Goal: Information Seeking & Learning: Check status

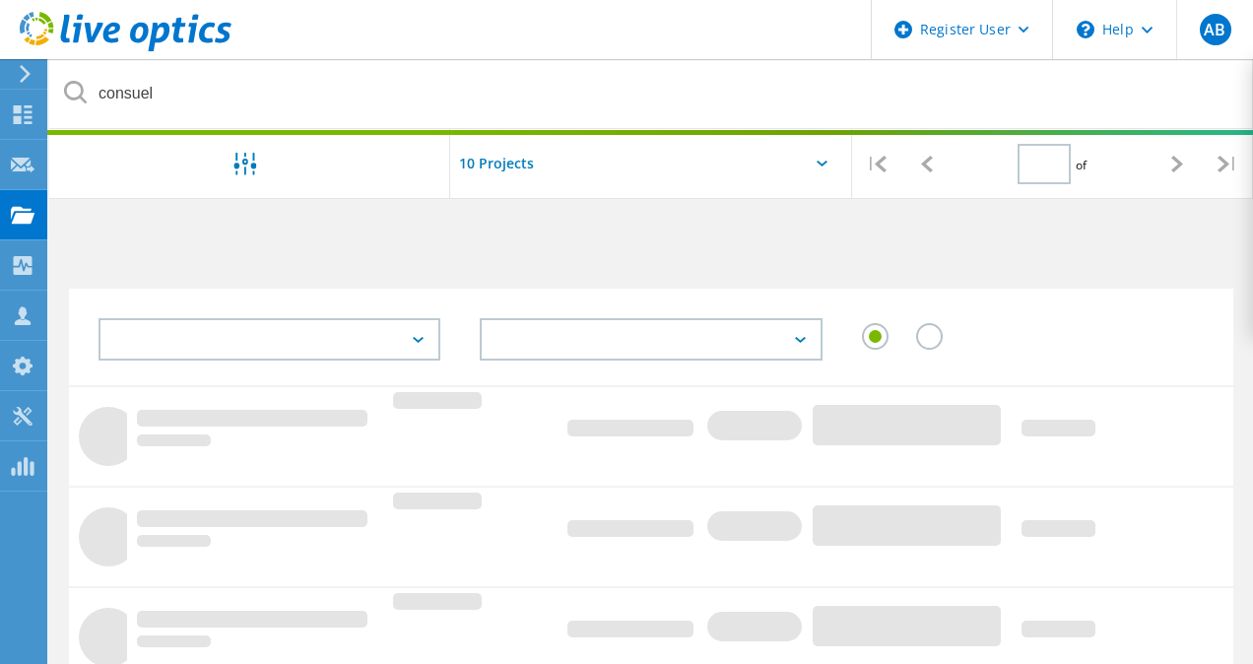
type input "1"
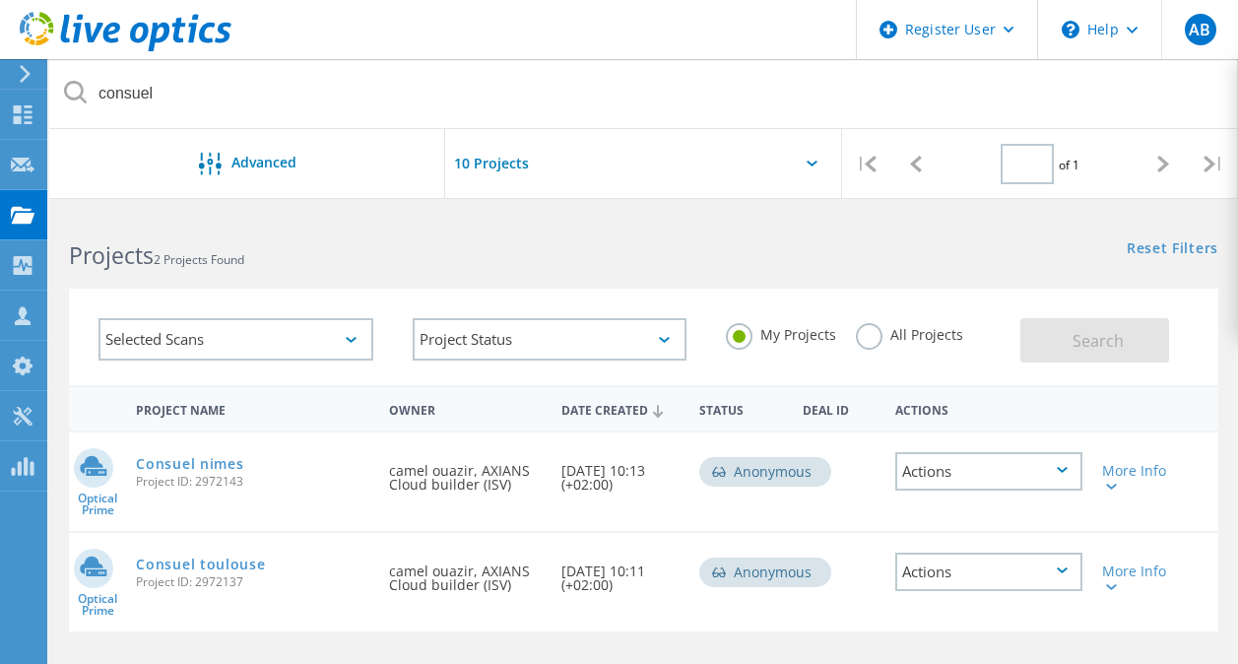
type input "1"
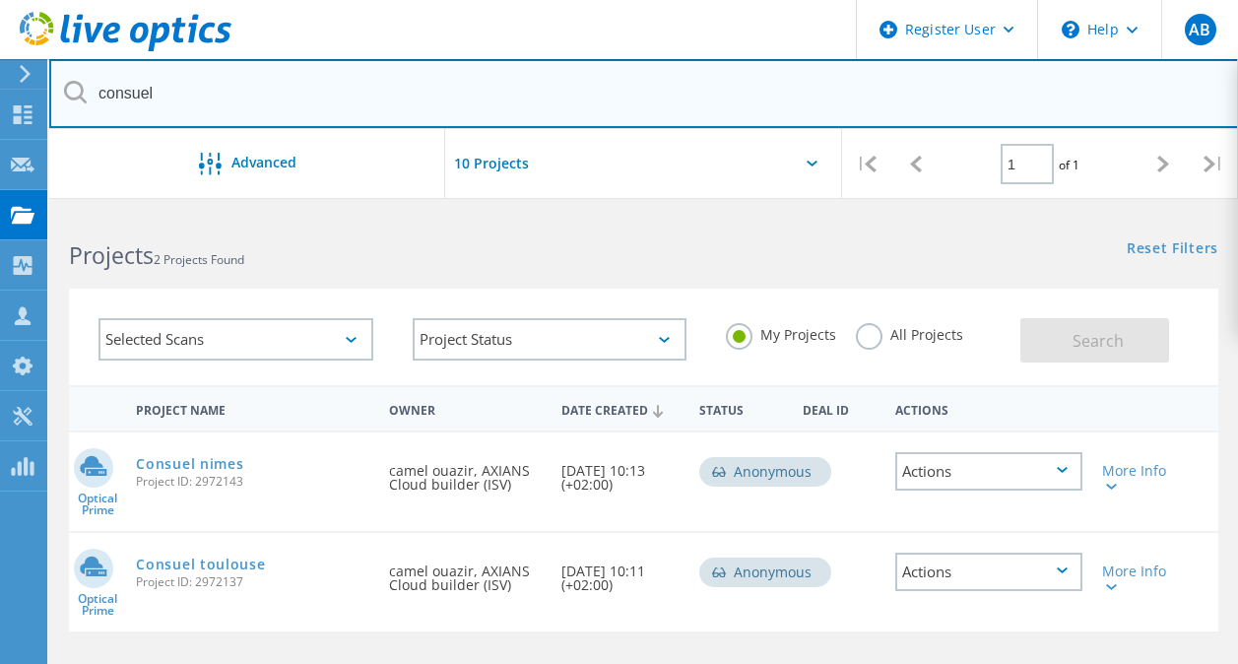
click at [719, 112] on input "consuel" at bounding box center [644, 93] width 1190 height 69
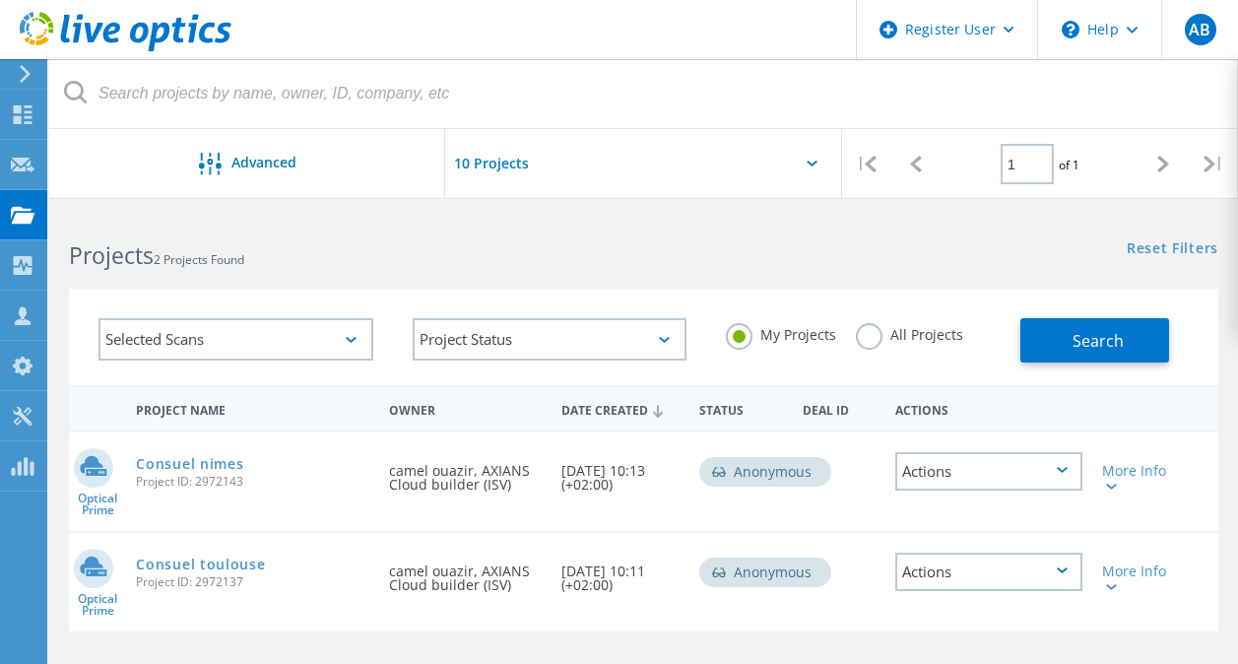
click at [892, 271] on div "Selected Scans Project Status In Progress Complete Published Anonymous Archived…" at bounding box center [643, 324] width 1189 height 121
drag, startPoint x: 579, startPoint y: 140, endPoint x: 539, endPoint y: 106, distance: 52.5
click at [539, 106] on div "Advanced | 1 of 1 |" at bounding box center [643, 129] width 1189 height 140
click at [11, 210] on use at bounding box center [23, 214] width 24 height 17
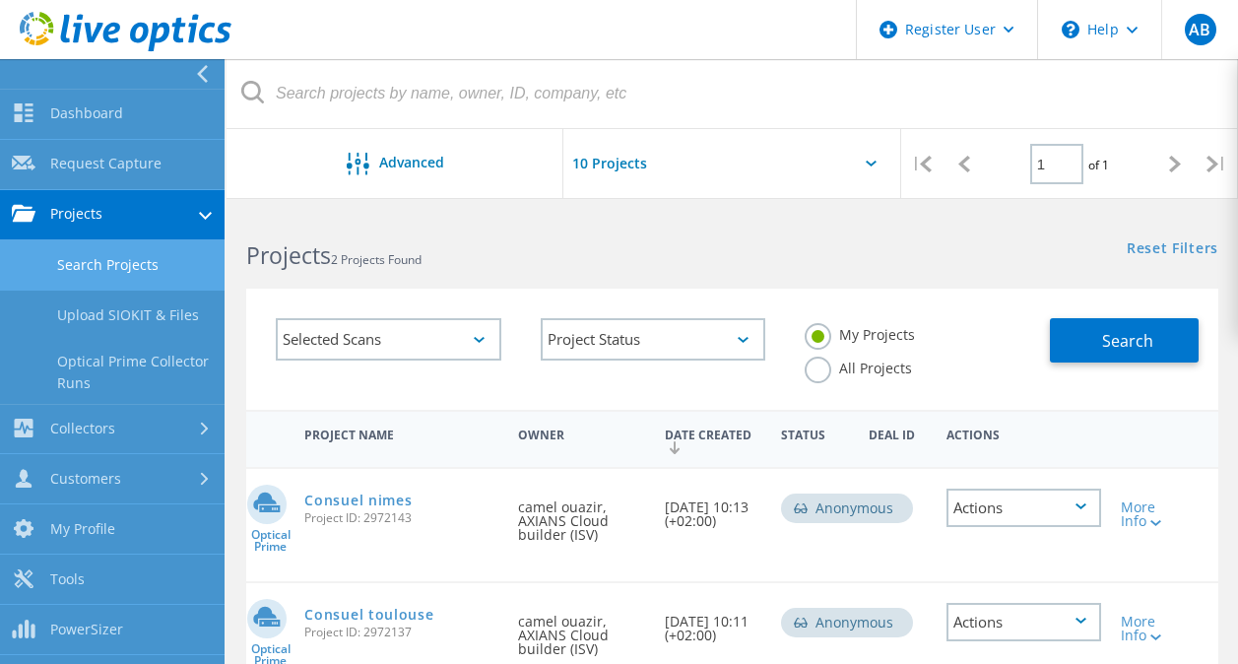
click at [537, 237] on div "Projects 2 Projects Found" at bounding box center [479, 238] width 505 height 52
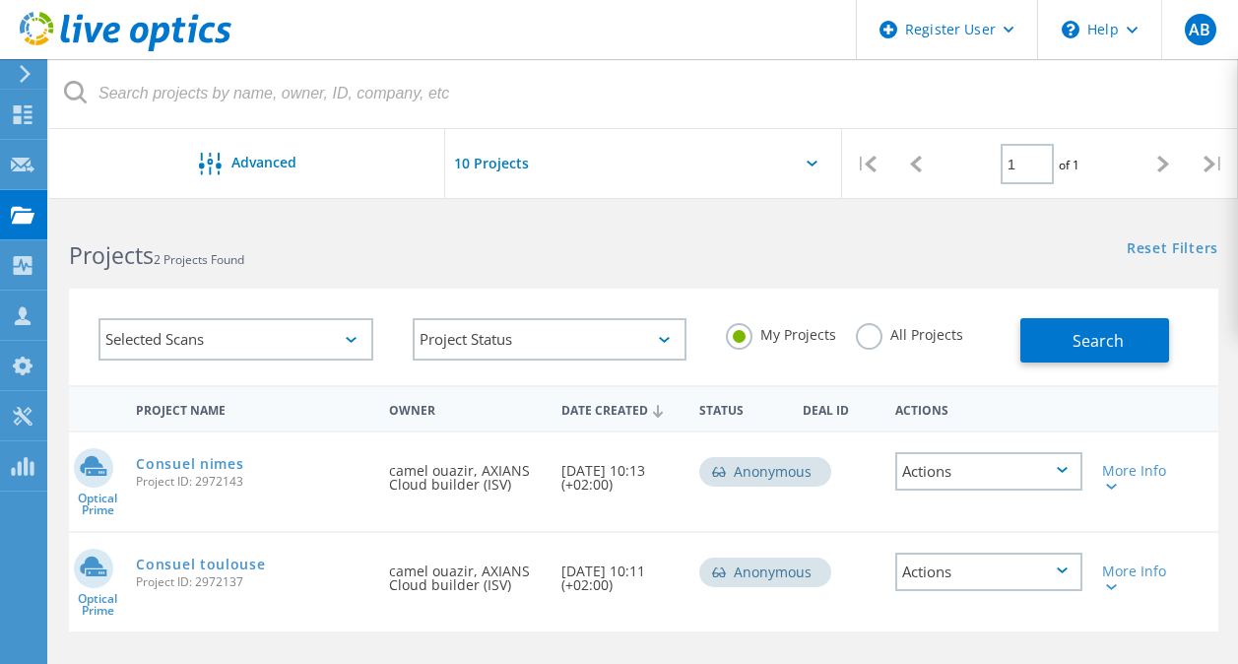
click at [537, 237] on div "Projects 2 Projects Found" at bounding box center [346, 238] width 594 height 52
click at [14, 208] on use at bounding box center [23, 214] width 24 height 17
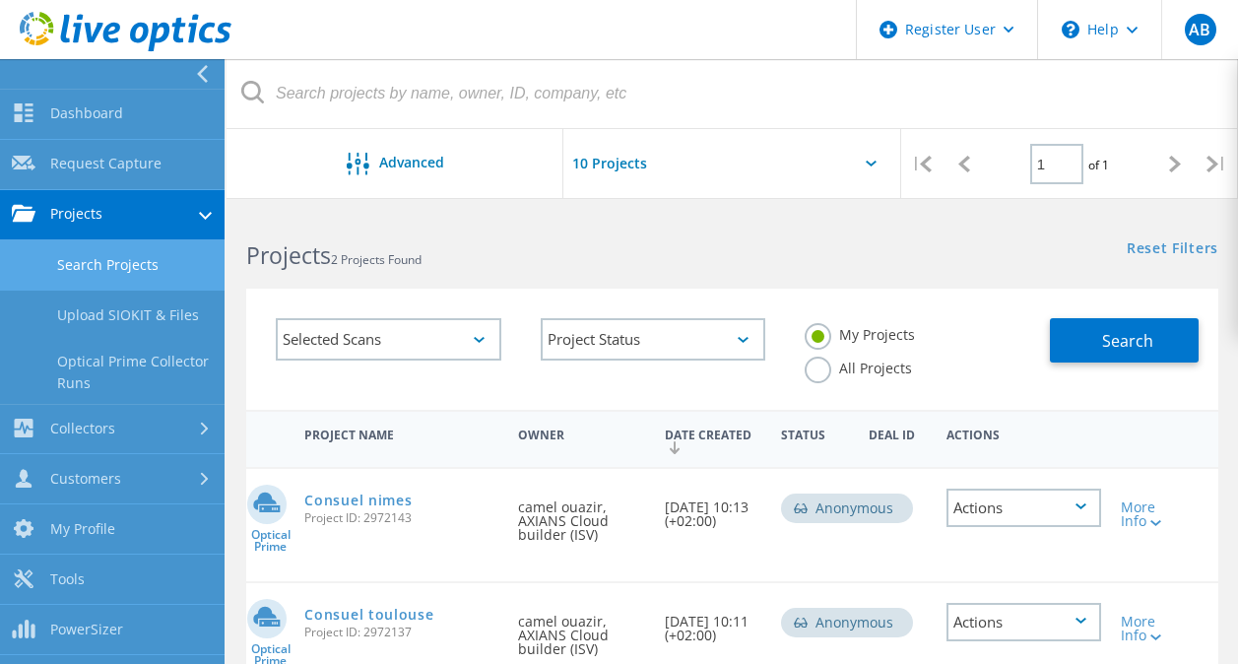
click at [1140, 521] on div "More Info" at bounding box center [1150, 514] width 58 height 28
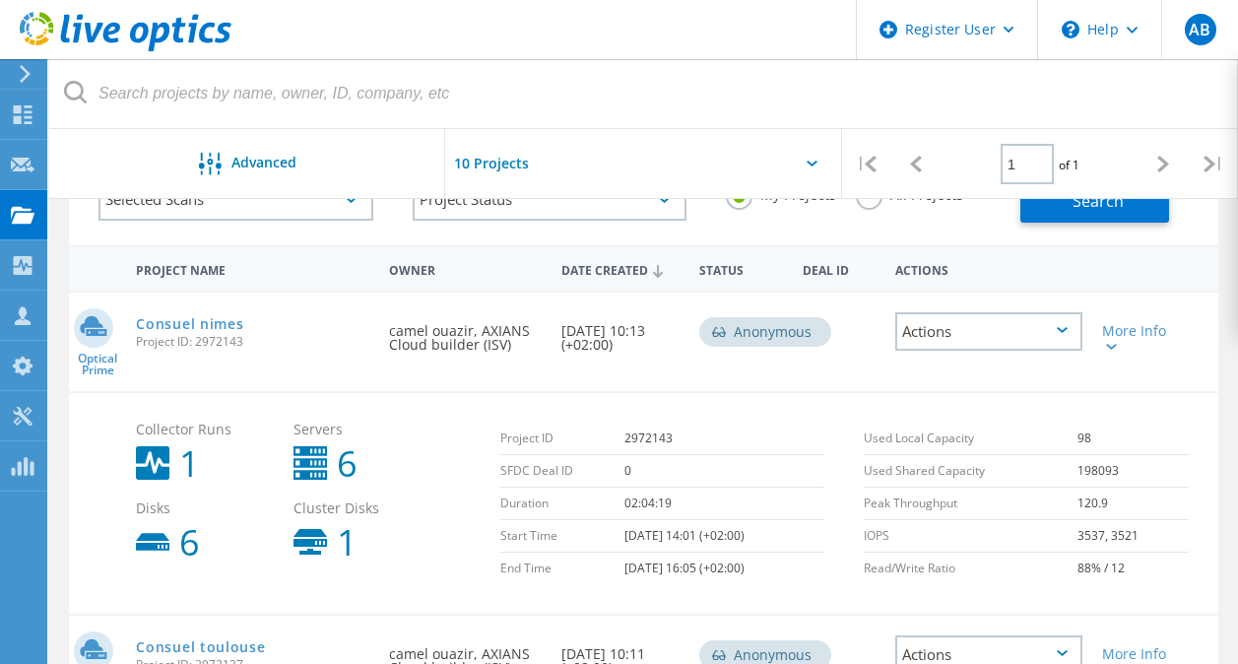
scroll to position [141, 0]
click at [1061, 328] on icon at bounding box center [1062, 329] width 11 height 6
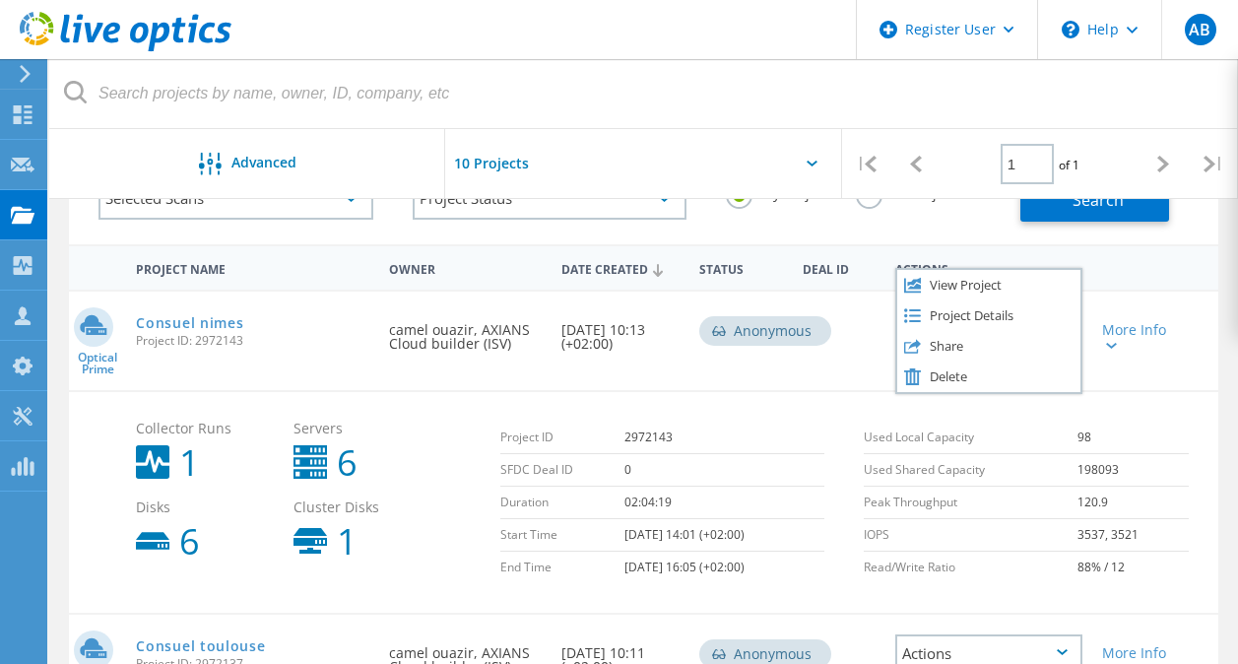
click at [789, 421] on div "Project ID 2972143 SFDC Deal ID 0 Duration 02:04:19 Start Time 07/08/2025, 14:0…" at bounding box center [673, 502] width 365 height 181
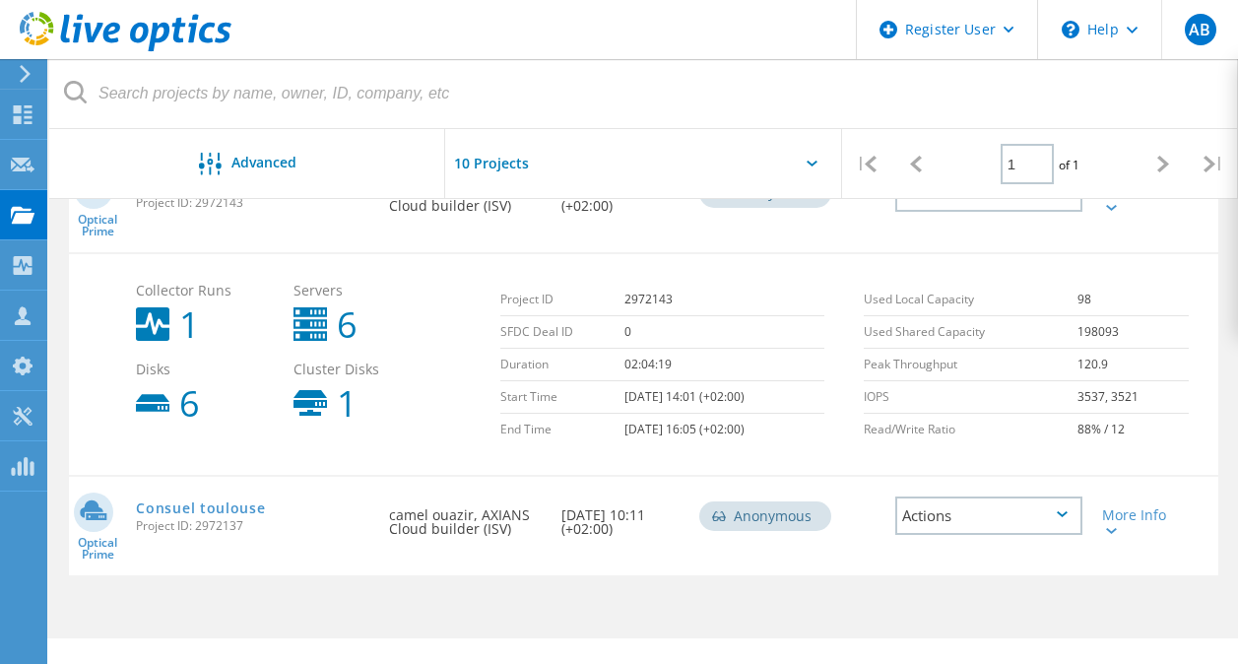
scroll to position [0, 0]
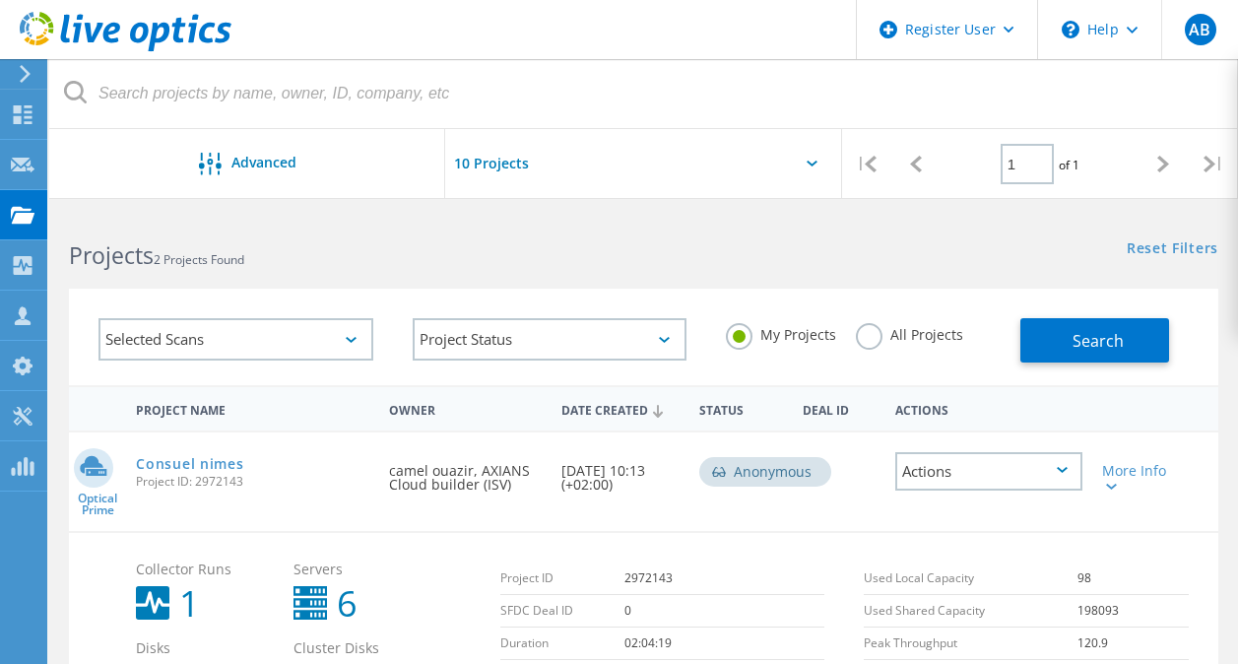
click at [31, 224] on div at bounding box center [23, 218] width 24 height 22
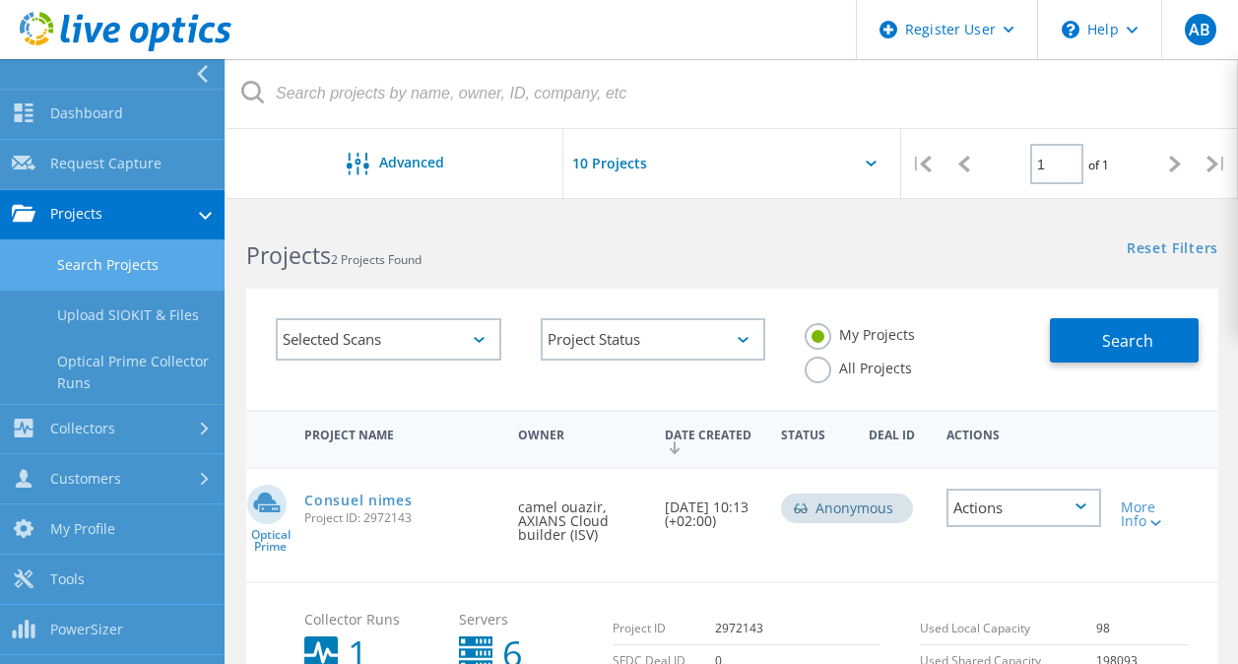
click at [155, 282] on link "Search Projects" at bounding box center [112, 265] width 225 height 50
click at [574, 235] on div "Projects 2 Projects Found" at bounding box center [479, 238] width 505 height 52
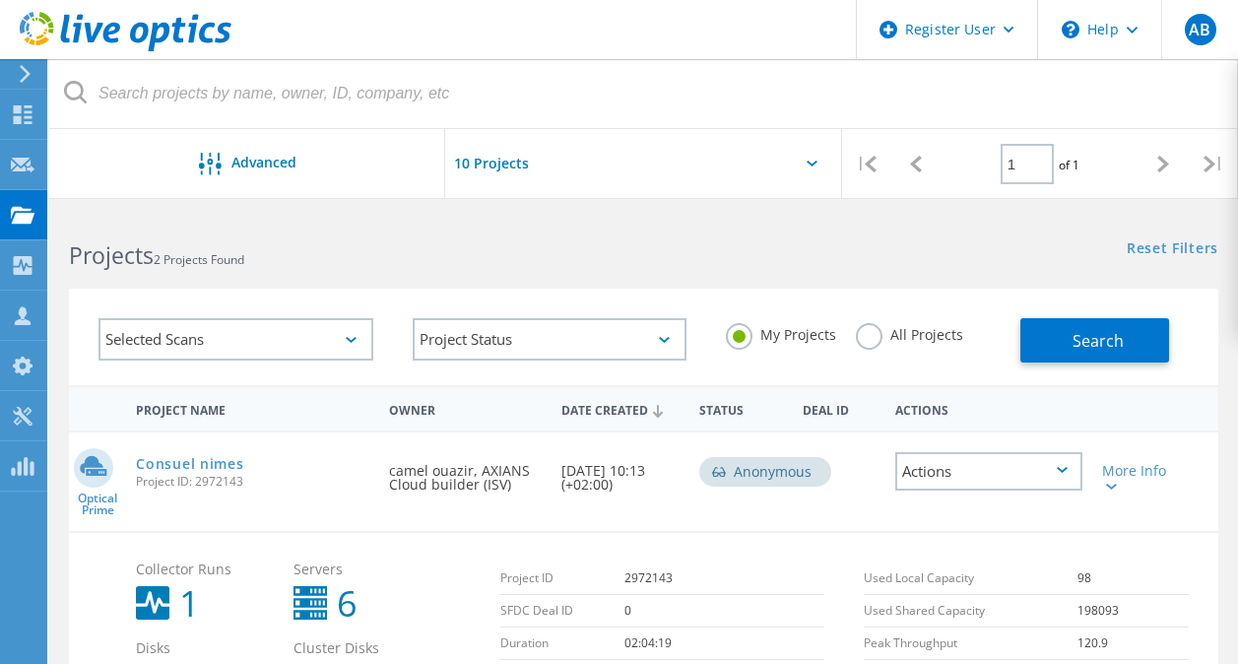
click at [621, 170] on div at bounding box center [626, 163] width 32 height 67
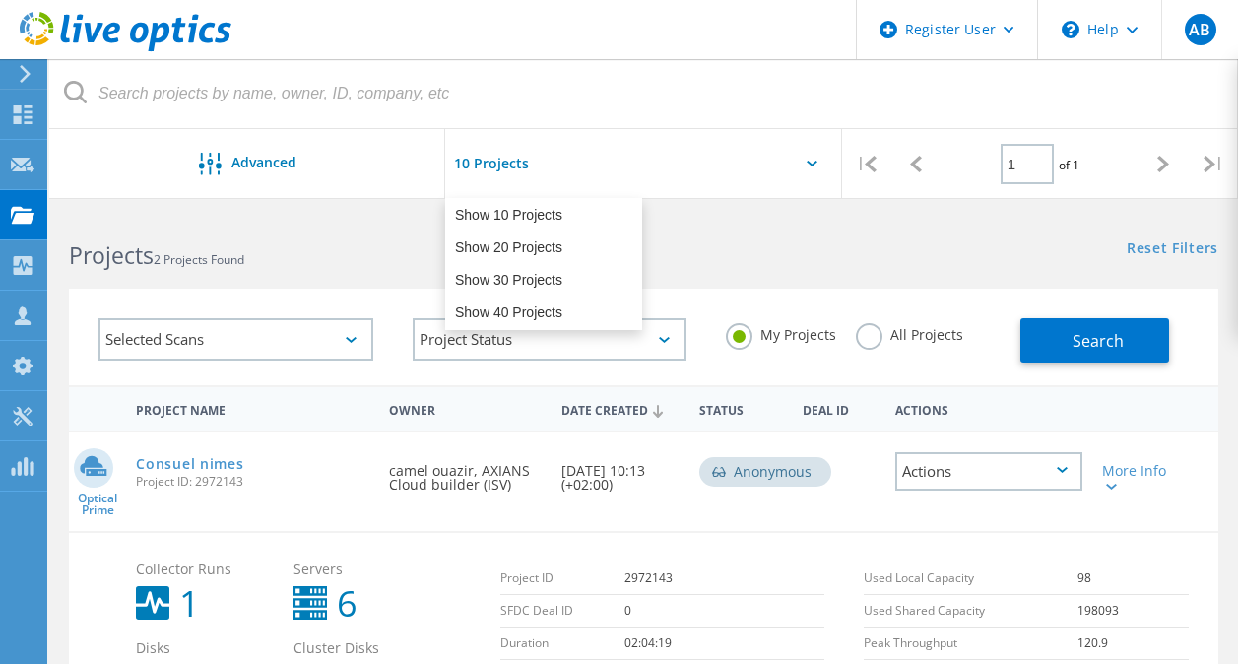
click at [621, 170] on div at bounding box center [626, 163] width 32 height 67
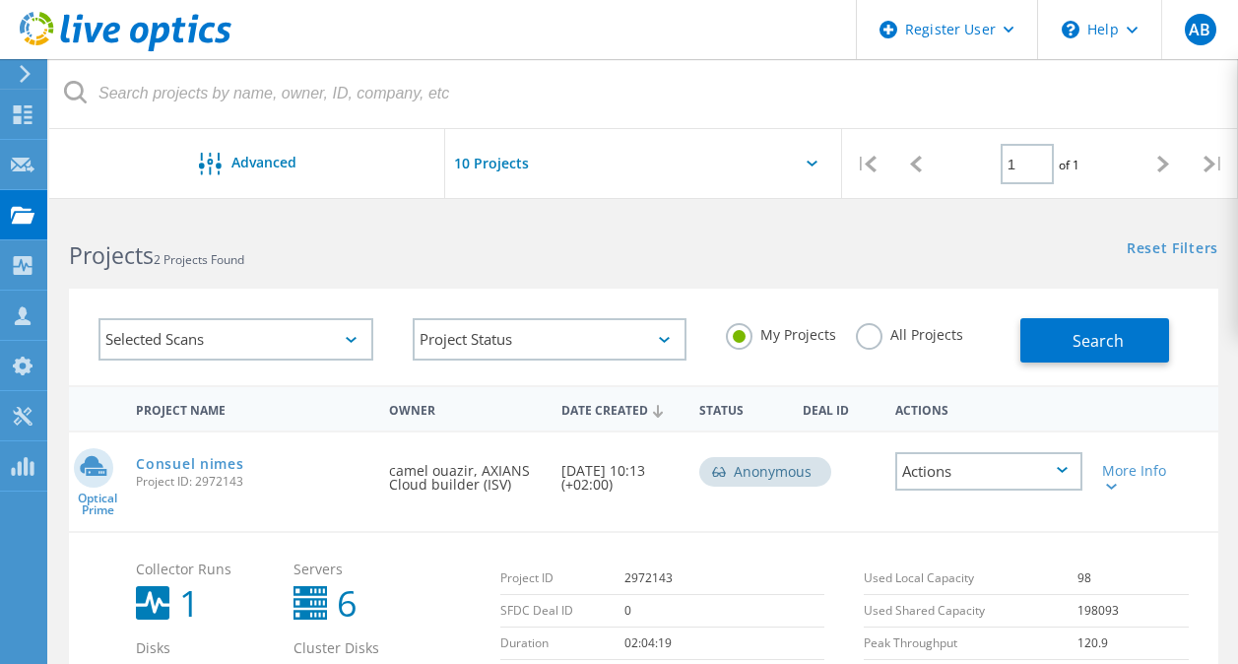
click at [1174, 241] on link "Reset Filters" at bounding box center [1173, 249] width 92 height 17
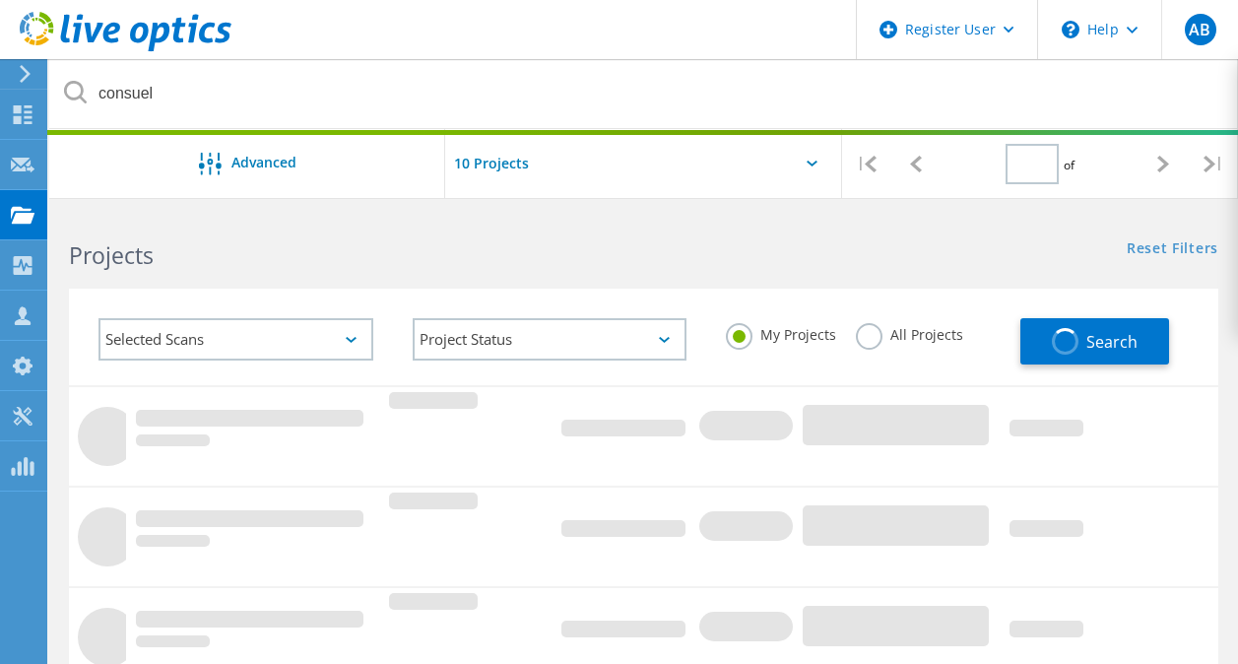
type input "1"
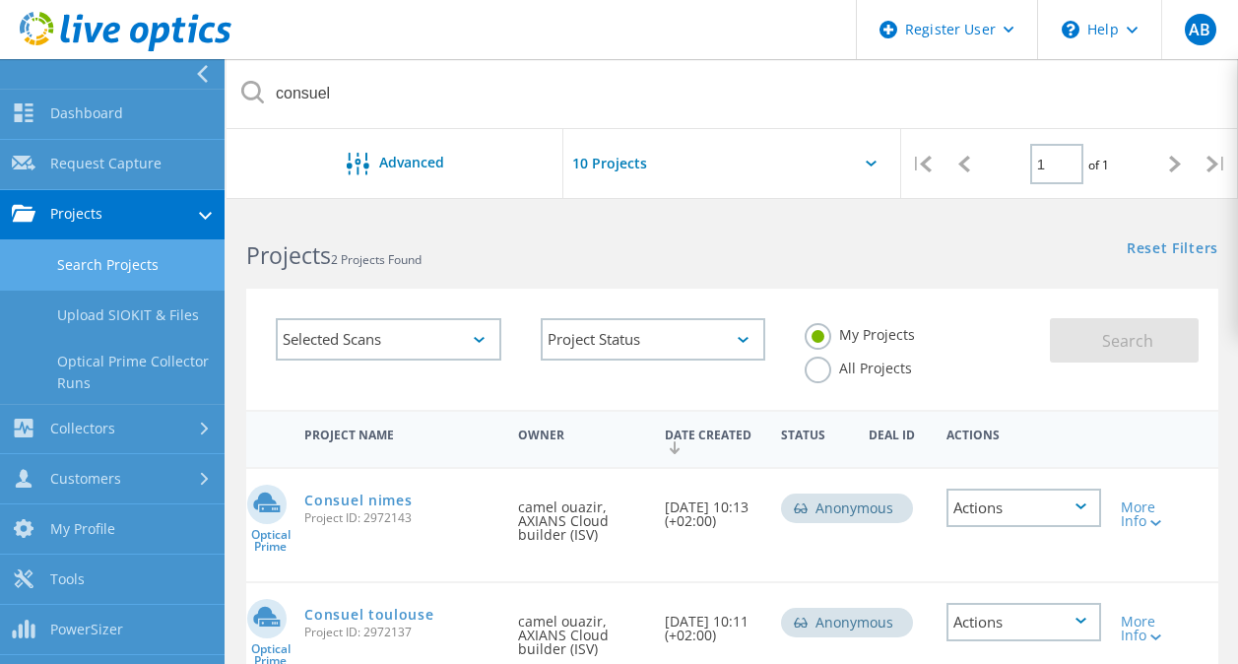
click at [151, 281] on link "Search Projects" at bounding box center [112, 265] width 225 height 50
click at [538, 218] on div "Projects 2 Projects Found" at bounding box center [479, 238] width 505 height 52
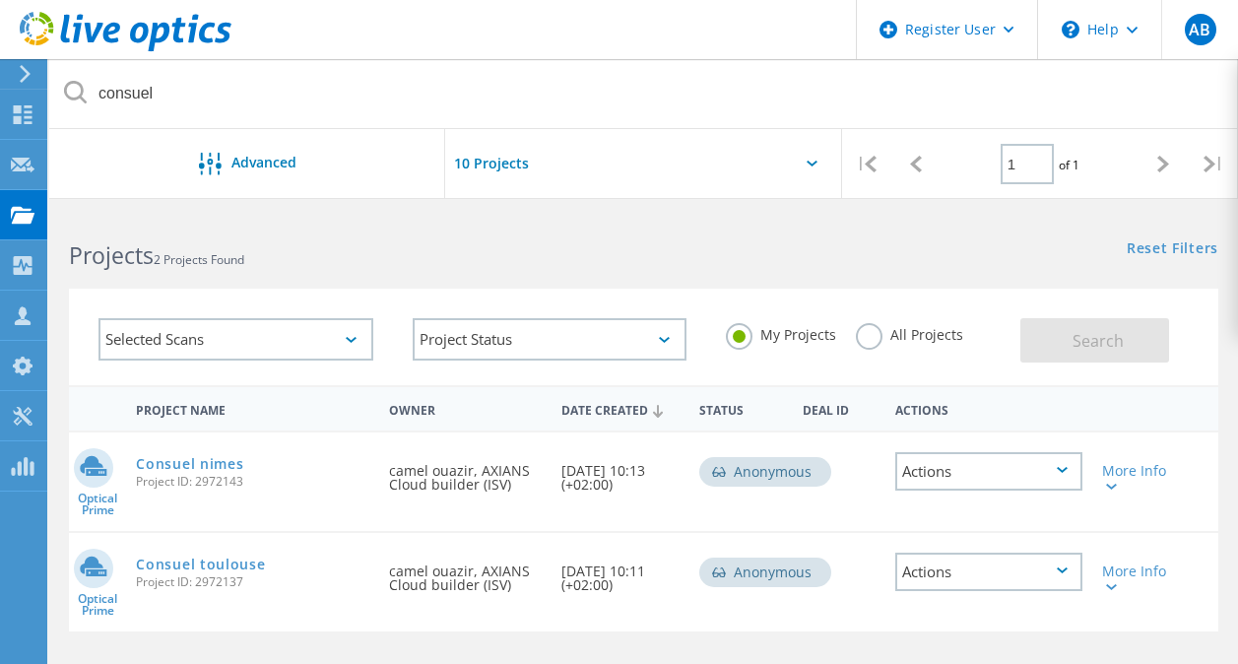
click at [273, 325] on div "Selected Scans" at bounding box center [236, 339] width 275 height 42
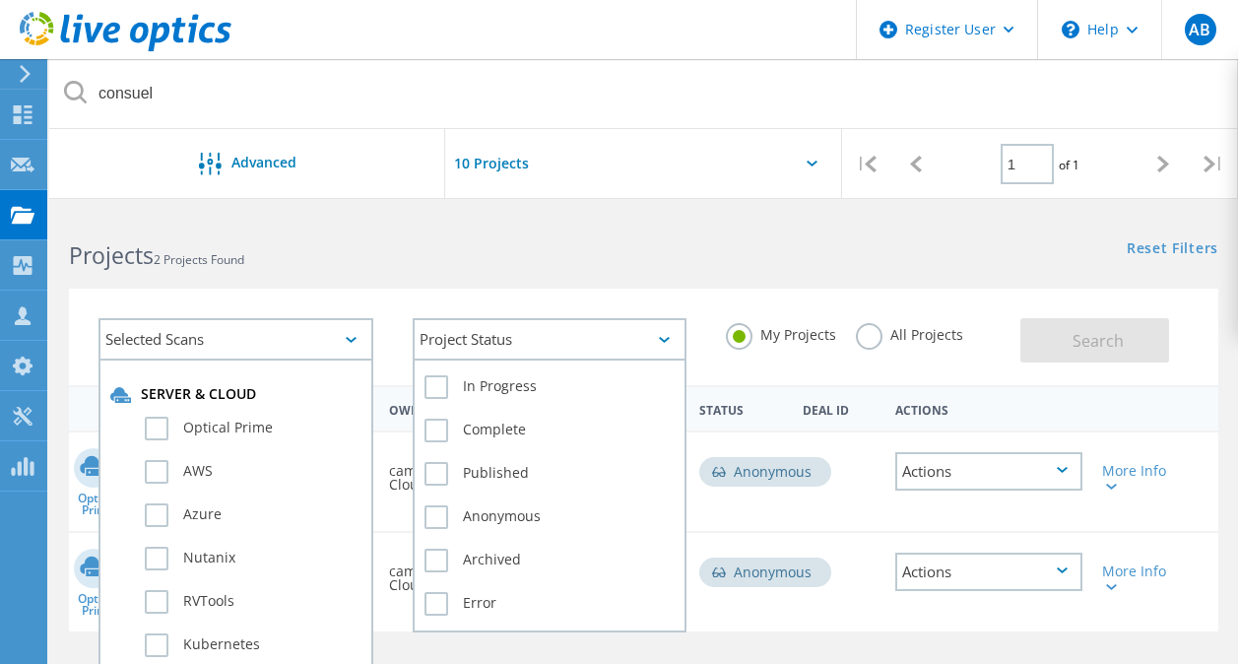
click at [617, 359] on div "Project Status In Progress Complete Published Anonymous Archived Error" at bounding box center [550, 339] width 275 height 42
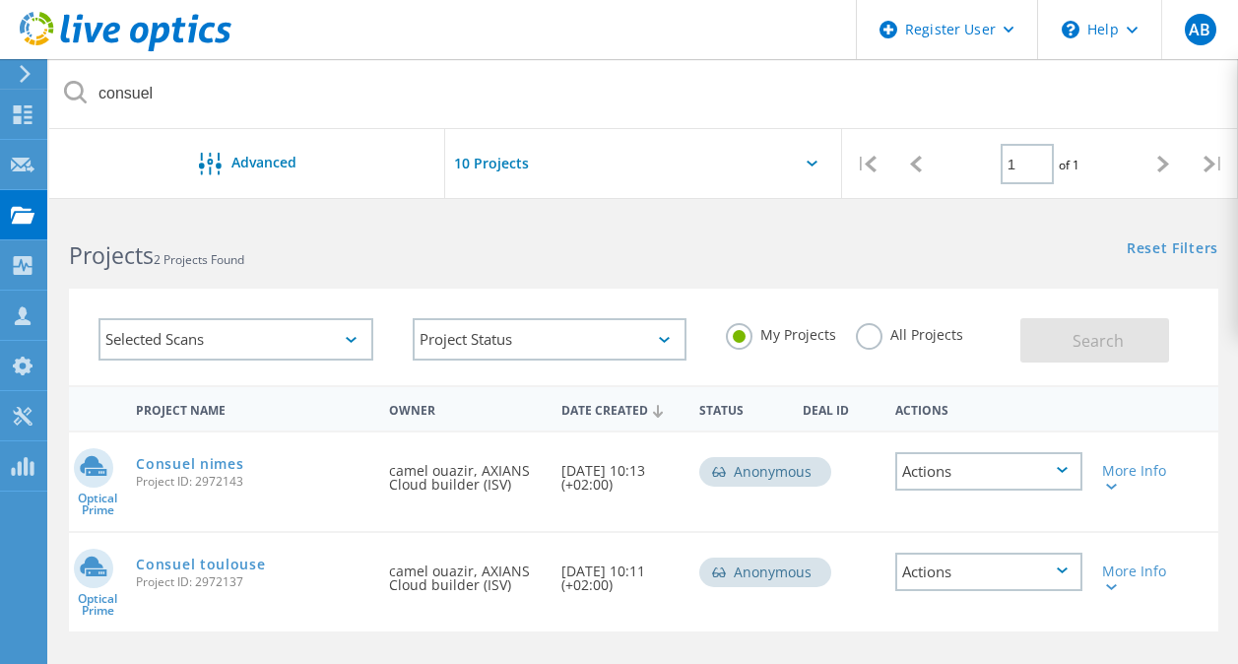
click at [861, 334] on label "All Projects" at bounding box center [909, 332] width 107 height 19
click at [0, 0] on input "All Projects" at bounding box center [0, 0] width 0 height 0
click at [1087, 344] on span "Search" at bounding box center [1098, 341] width 51 height 22
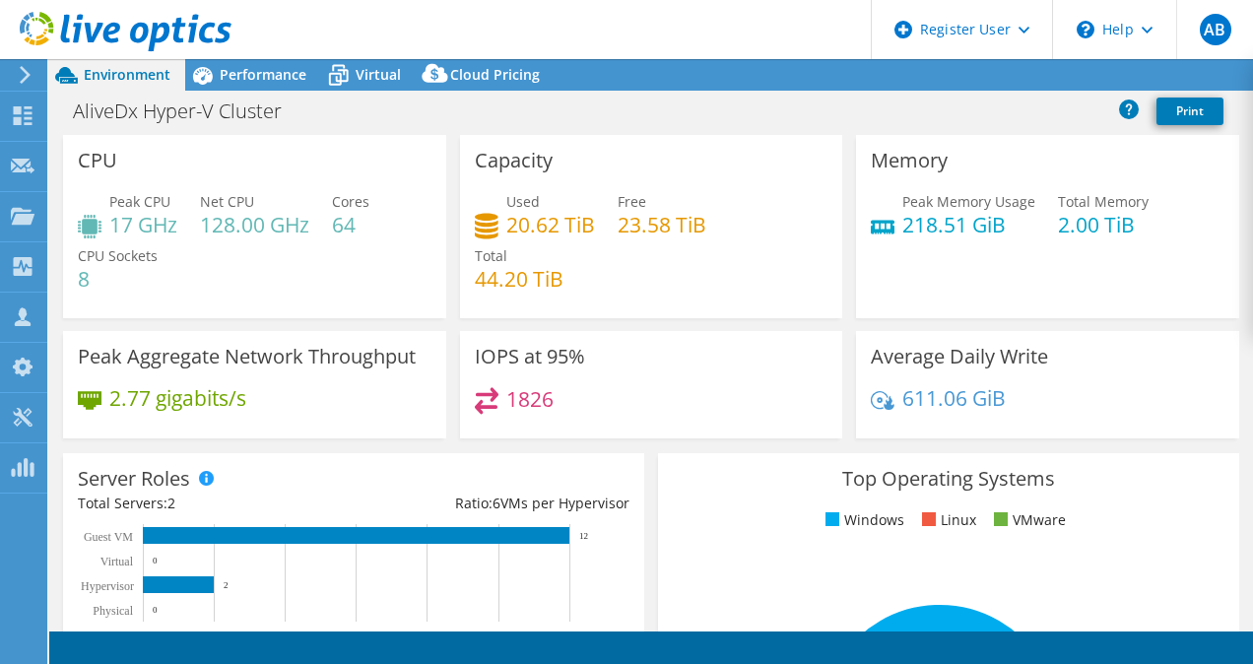
select select "USD"
select select "EUFrankfurt"
select select "CHF"
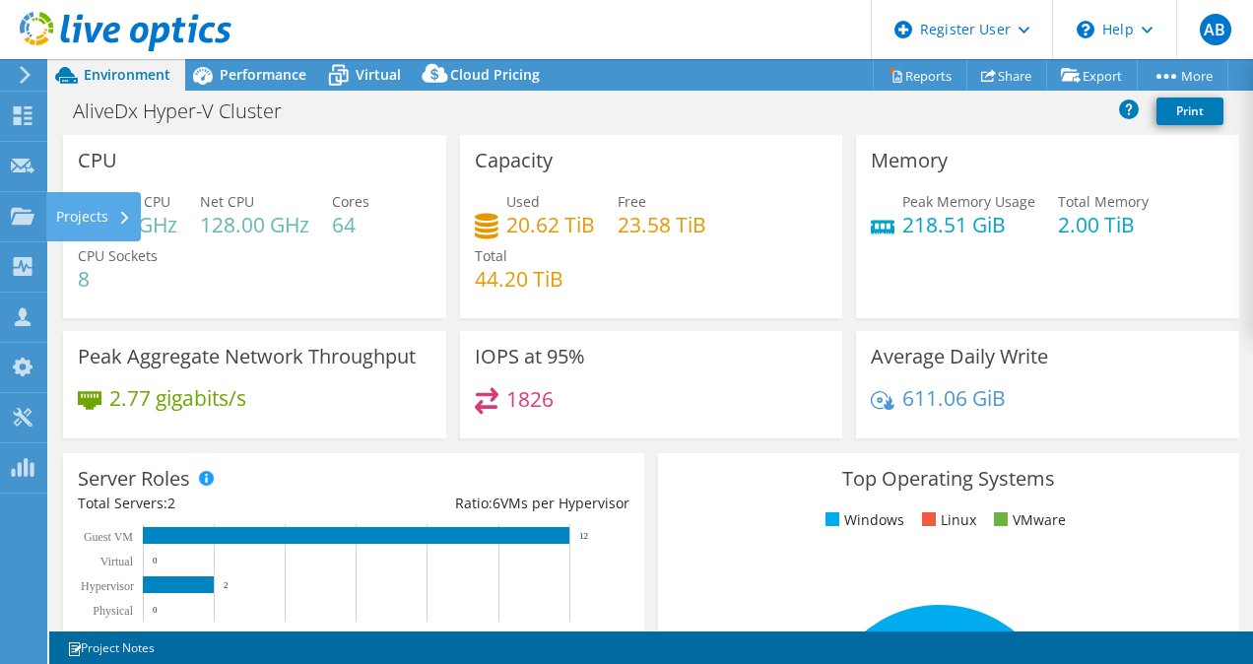
click at [29, 212] on use at bounding box center [23, 215] width 24 height 17
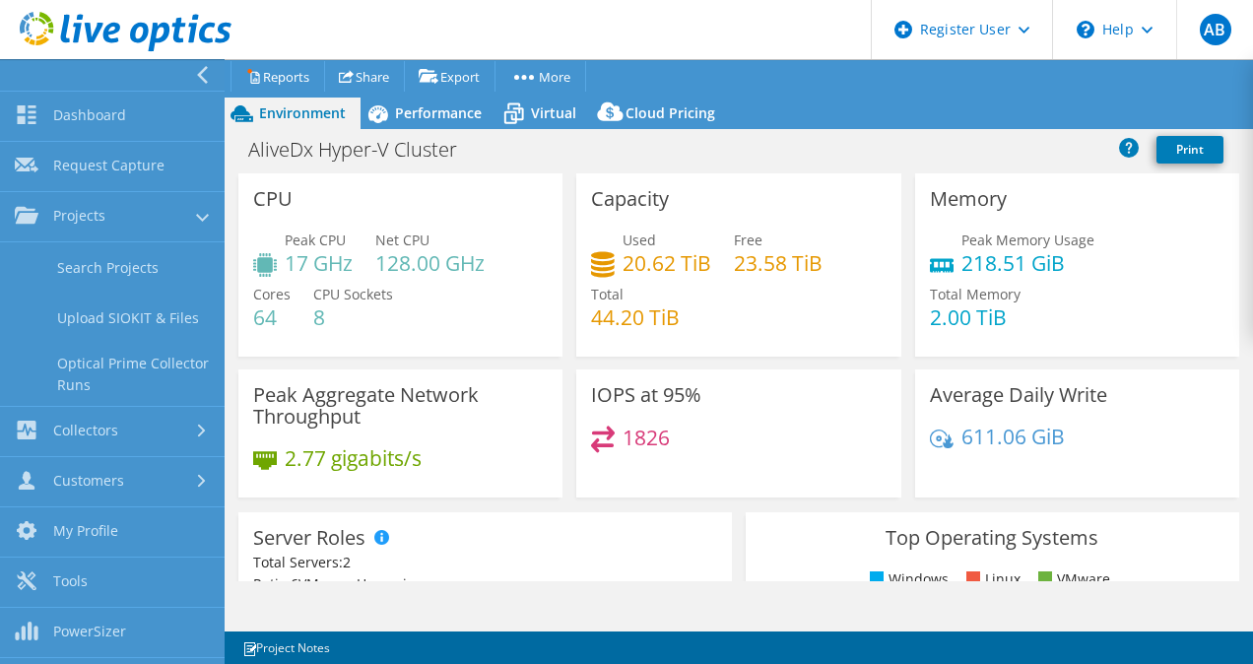
click at [130, 275] on link "Search Projects" at bounding box center [112, 267] width 225 height 50
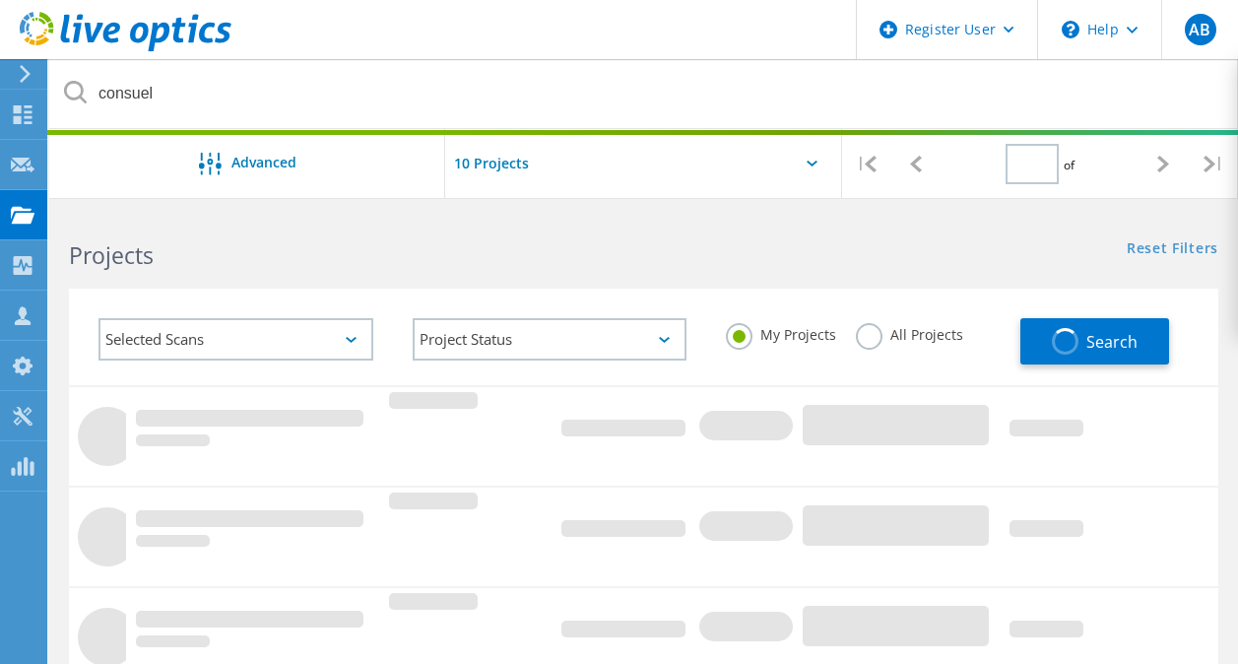
type input "1"
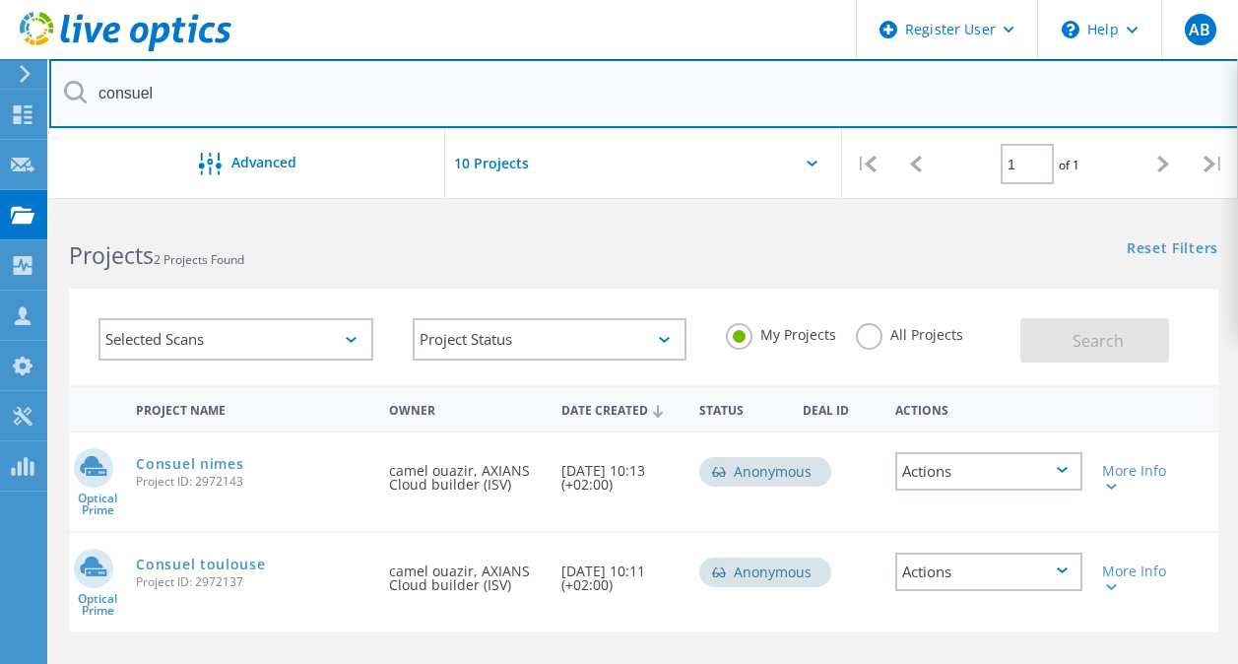
click at [223, 112] on input "consuel" at bounding box center [644, 93] width 1190 height 69
